Goal: Transaction & Acquisition: Purchase product/service

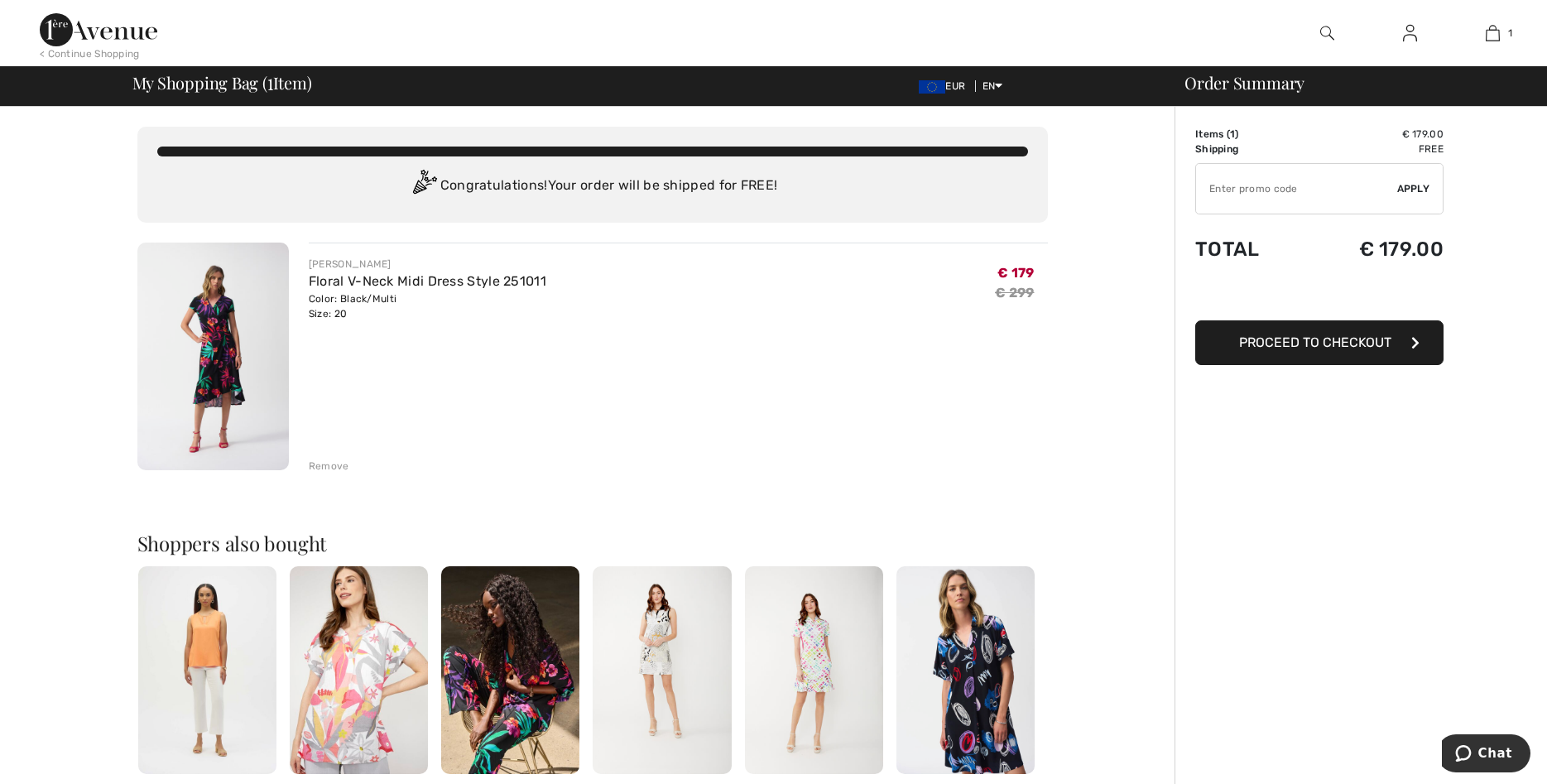
click at [1316, 338] on span "Proceed to Checkout" at bounding box center [1315, 342] width 153 height 16
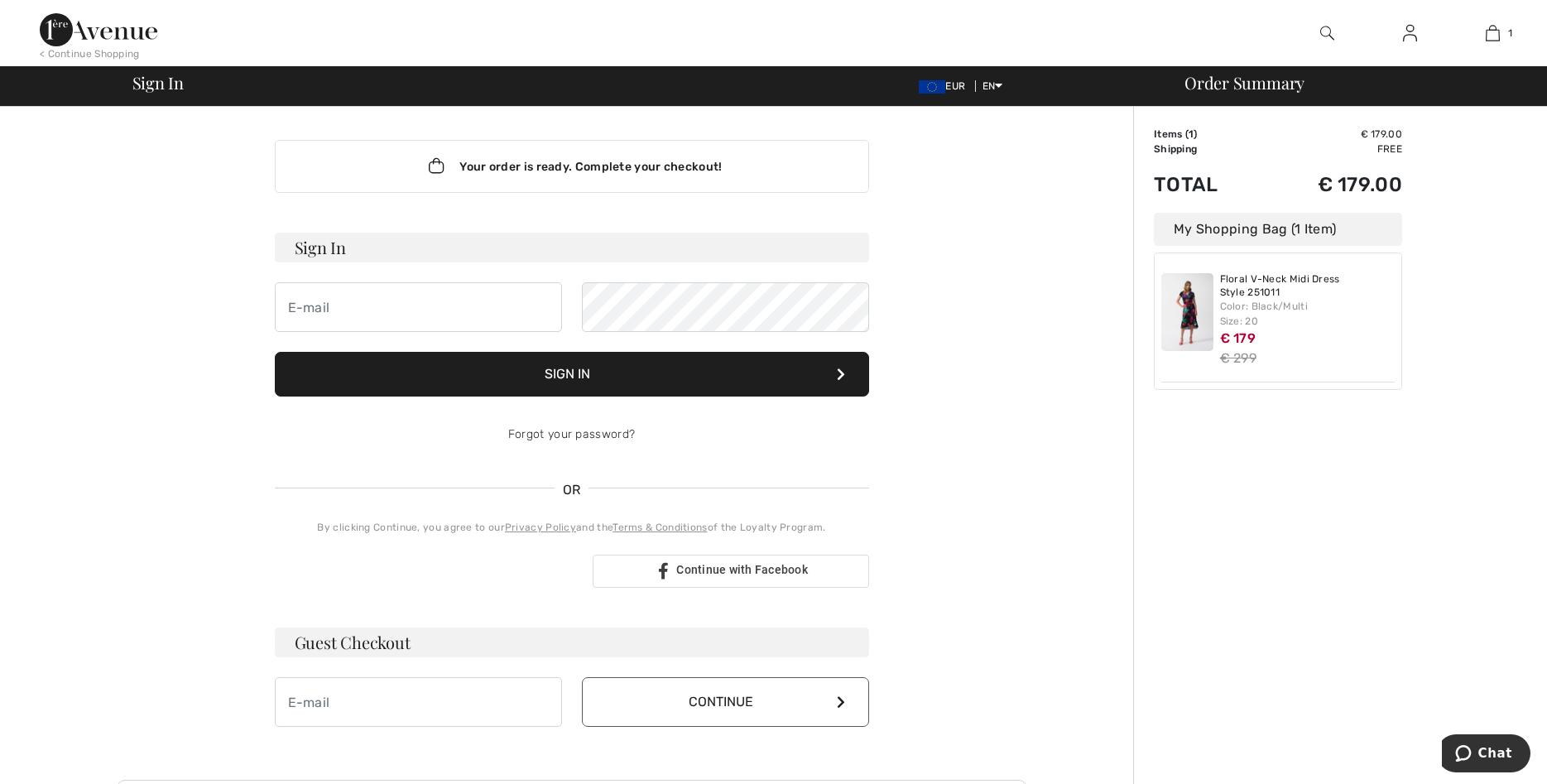
click at [844, 360] on button "Sign In" at bounding box center [572, 374] width 594 height 45
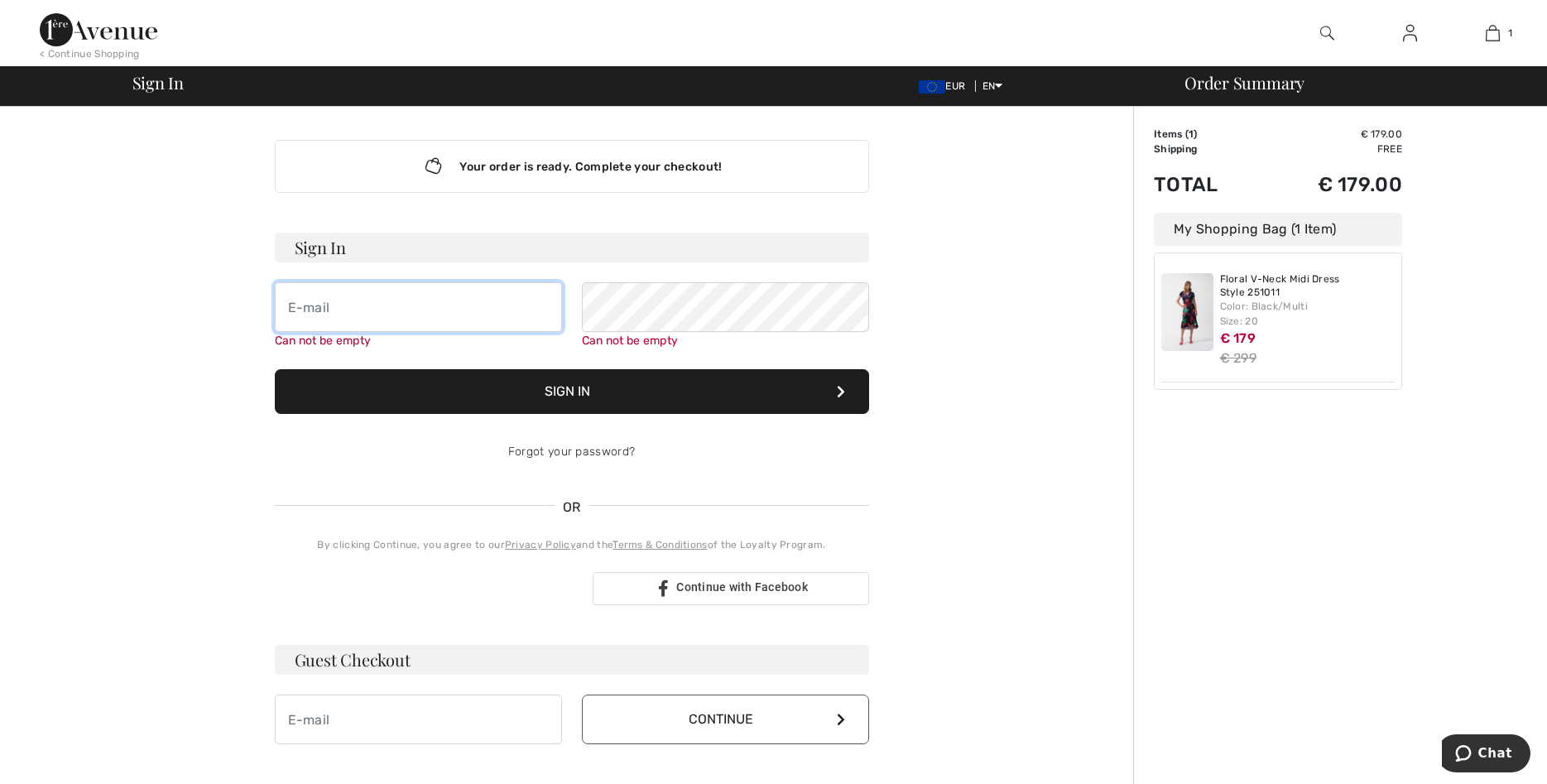
click at [384, 311] on input "email" at bounding box center [418, 307] width 288 height 50
click at [995, 87] on span "EN" at bounding box center [993, 87] width 20 height 12
click at [1007, 137] on link "Français" at bounding box center [1042, 136] width 104 height 25
